Goal: Information Seeking & Learning: Learn about a topic

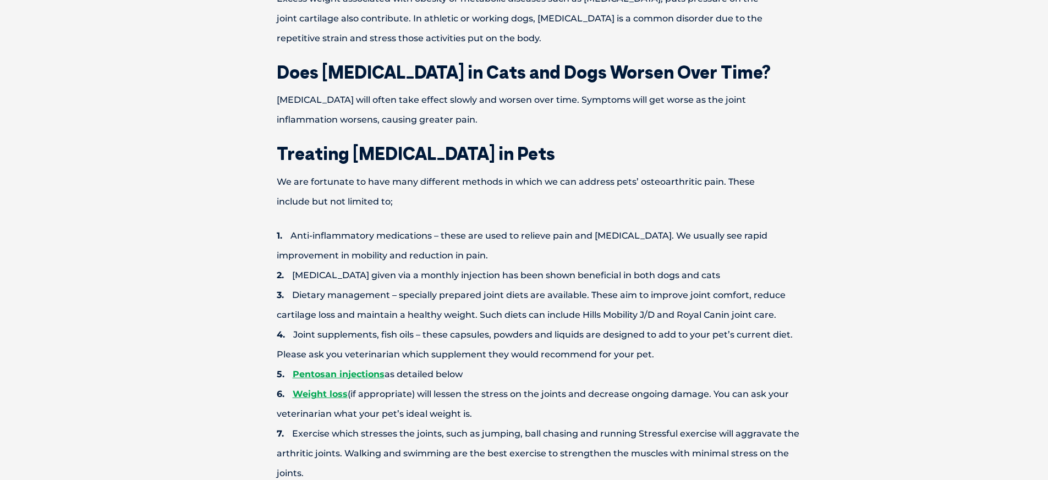
scroll to position [774, 0]
click at [340, 377] on link "Pentosan injections" at bounding box center [339, 373] width 92 height 10
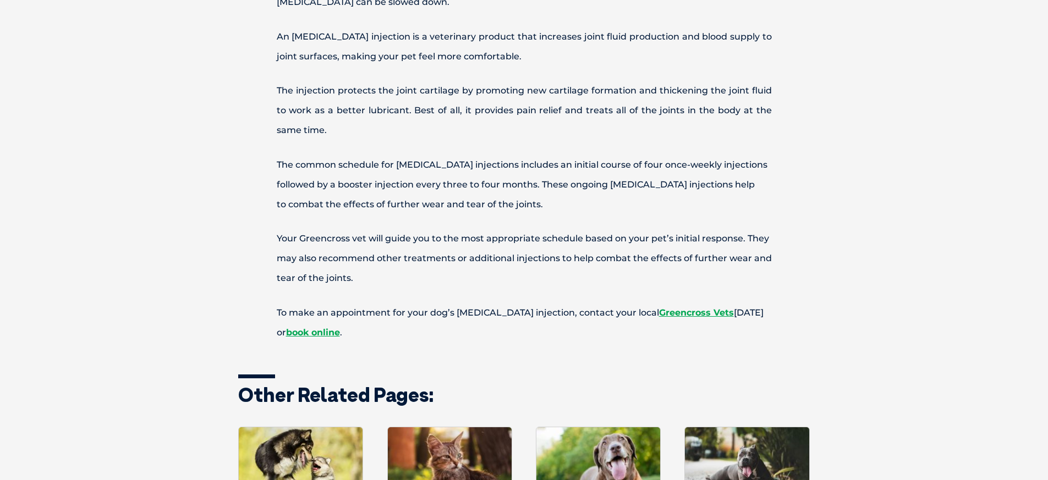
scroll to position [404, 0]
